Goal: Task Accomplishment & Management: Use online tool/utility

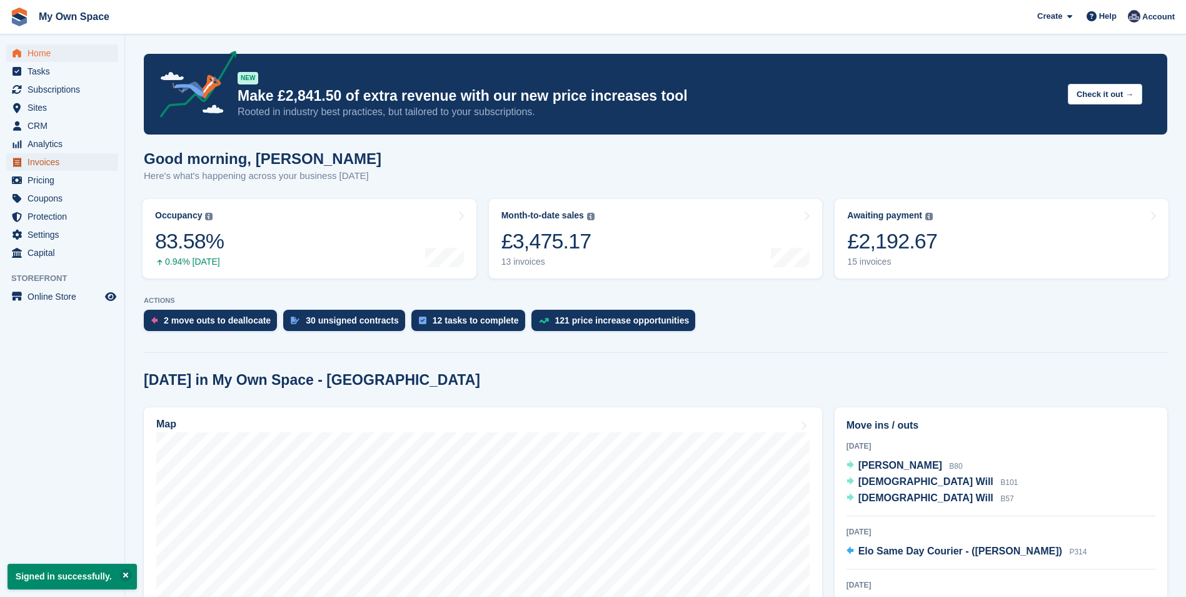
click at [49, 158] on span "Invoices" at bounding box center [65, 162] width 75 height 18
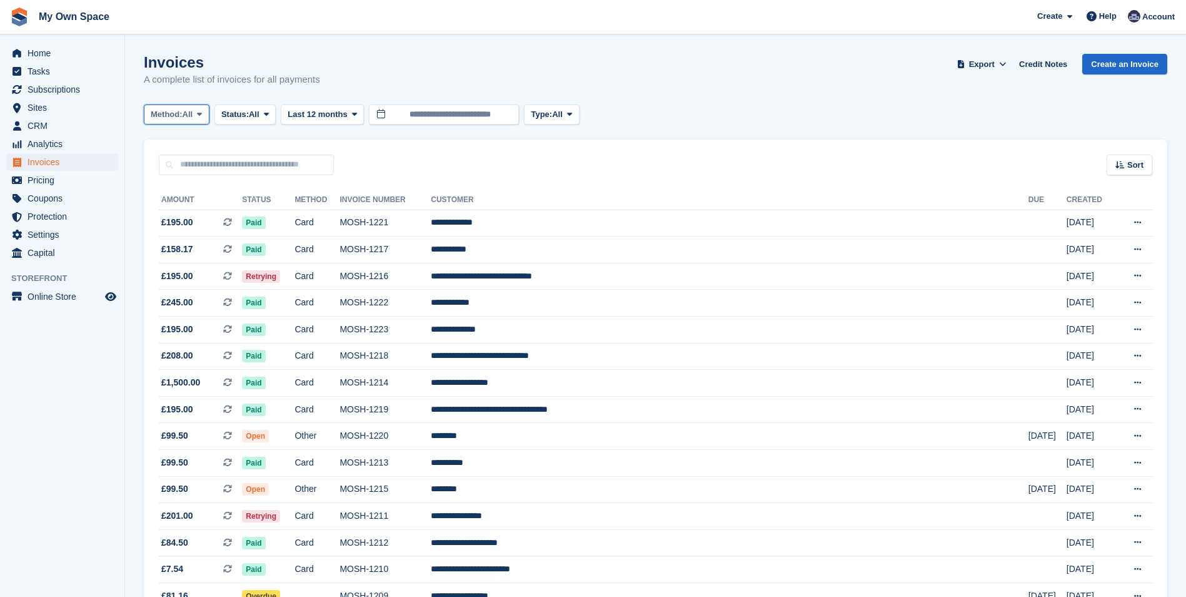
click at [205, 112] on span at bounding box center [199, 114] width 10 height 10
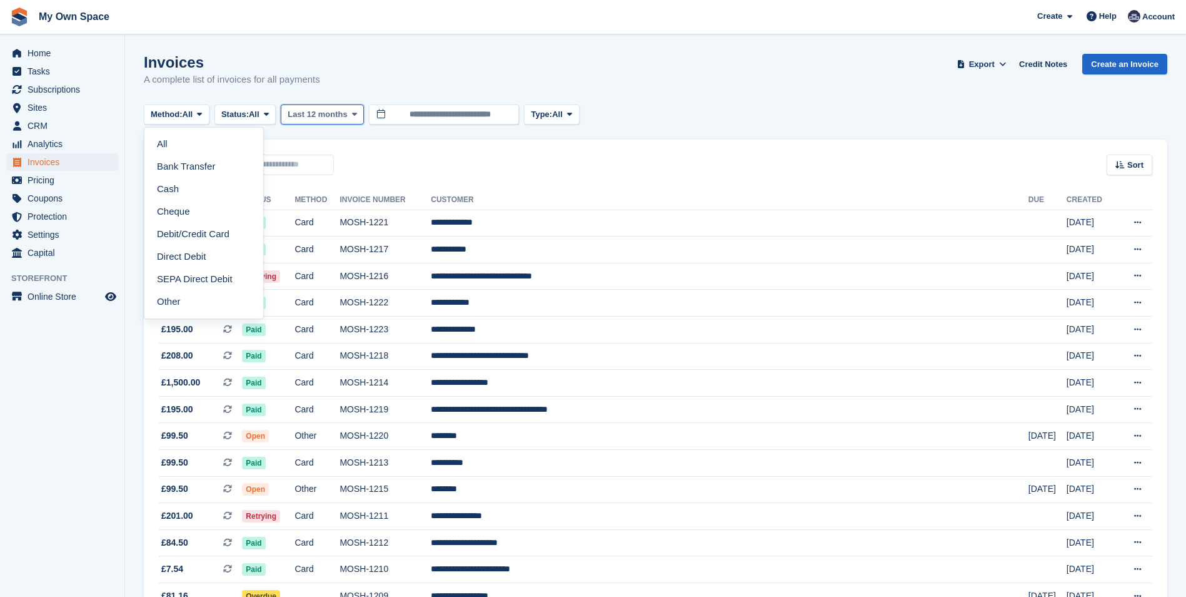
click at [356, 113] on icon at bounding box center [354, 114] width 5 height 8
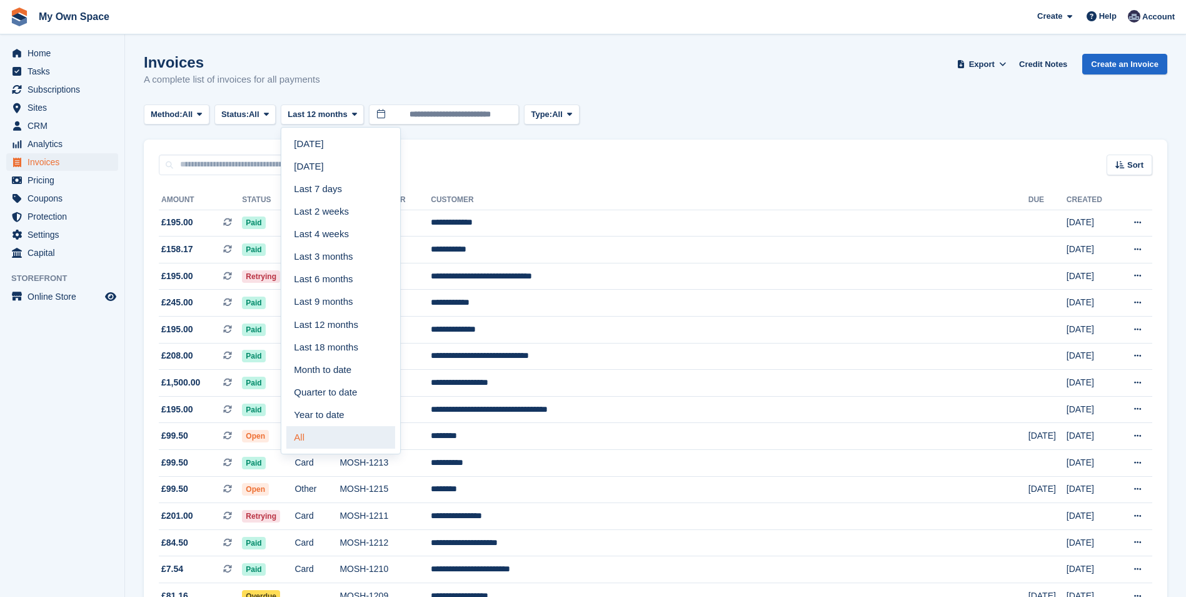
click at [359, 445] on link "All" at bounding box center [340, 437] width 109 height 23
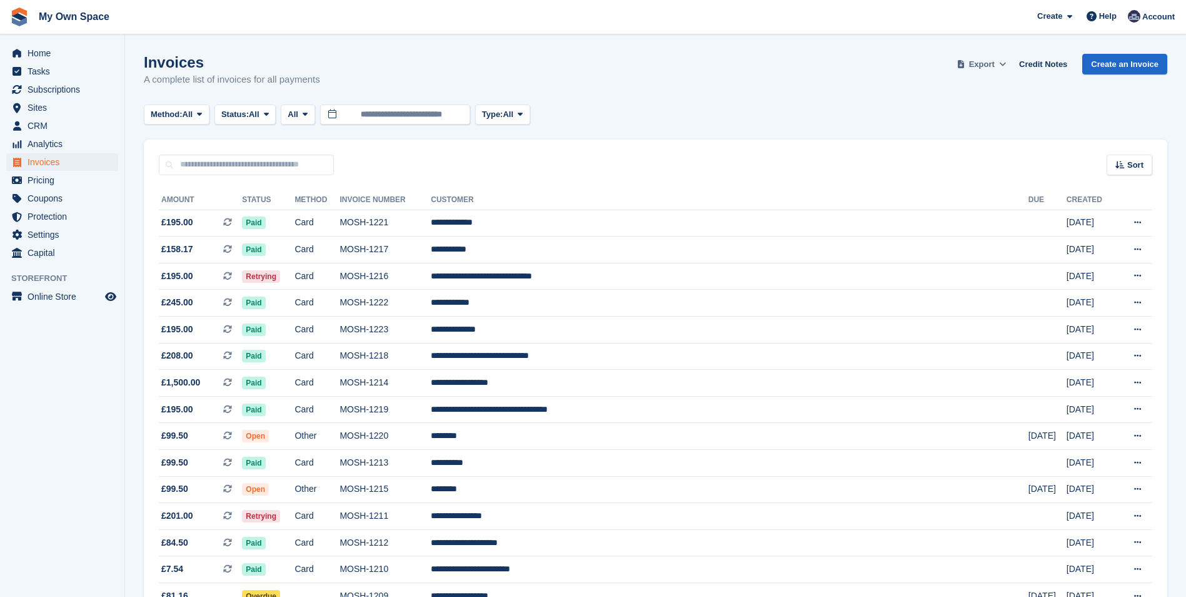
click at [1006, 63] on icon at bounding box center [1002, 64] width 7 height 8
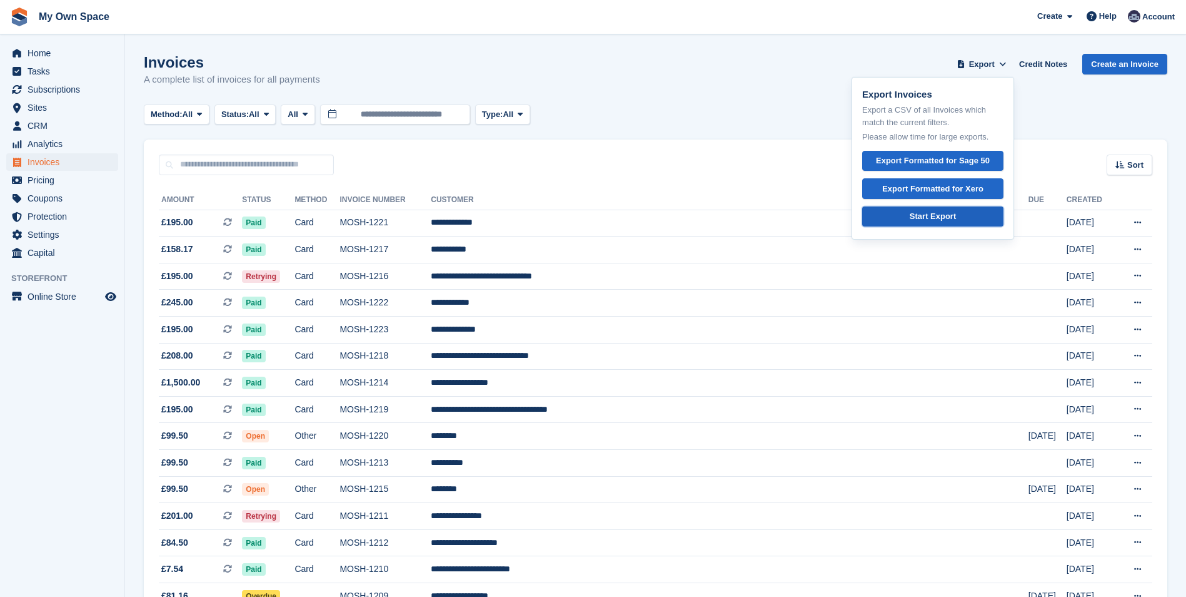
click at [954, 216] on div "Start Export" at bounding box center [933, 216] width 46 height 13
click at [800, 69] on div "Invoices A complete list of invoices for all payments Export Export Invoices Ex…" at bounding box center [656, 78] width 1024 height 48
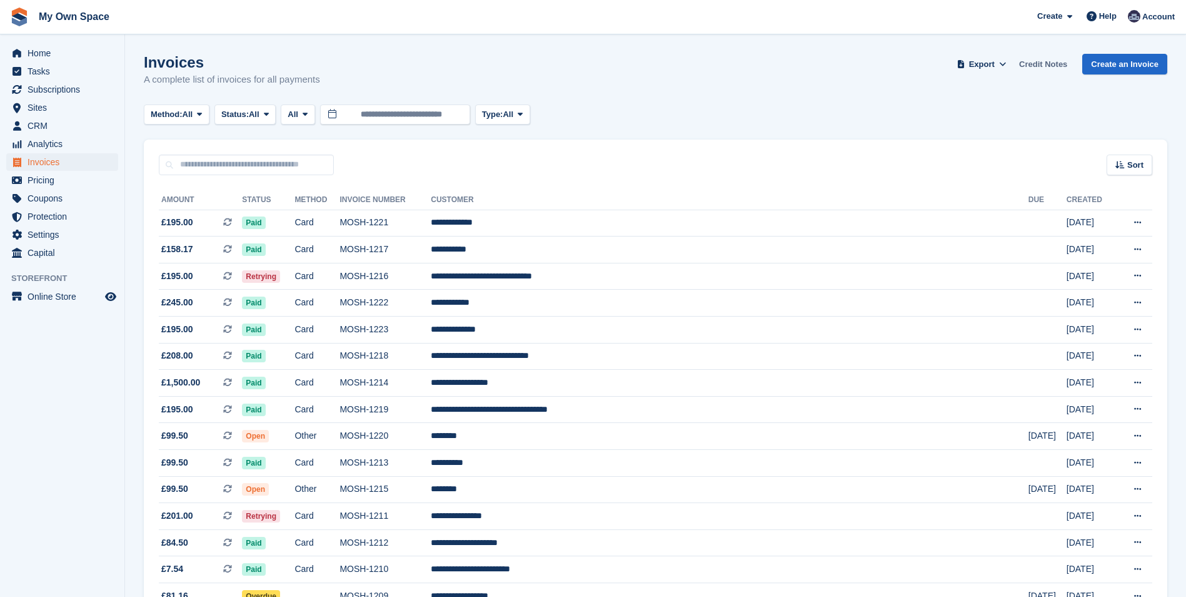
click at [1056, 66] on link "Credit Notes" at bounding box center [1043, 64] width 58 height 21
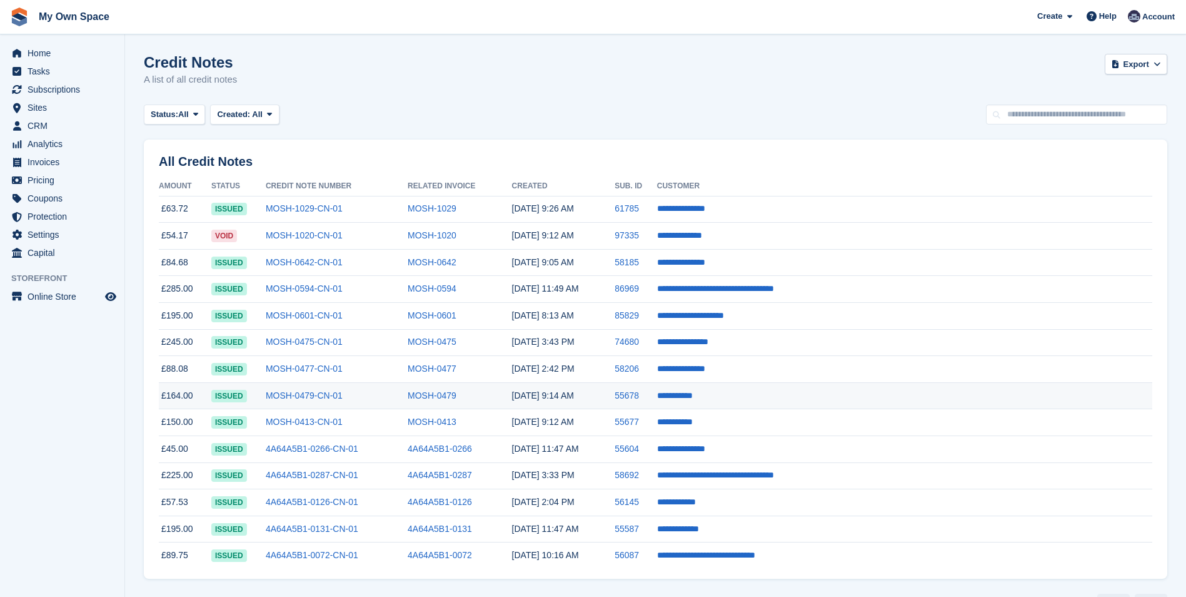
scroll to position [34, 0]
